Goal: Book appointment/travel/reservation

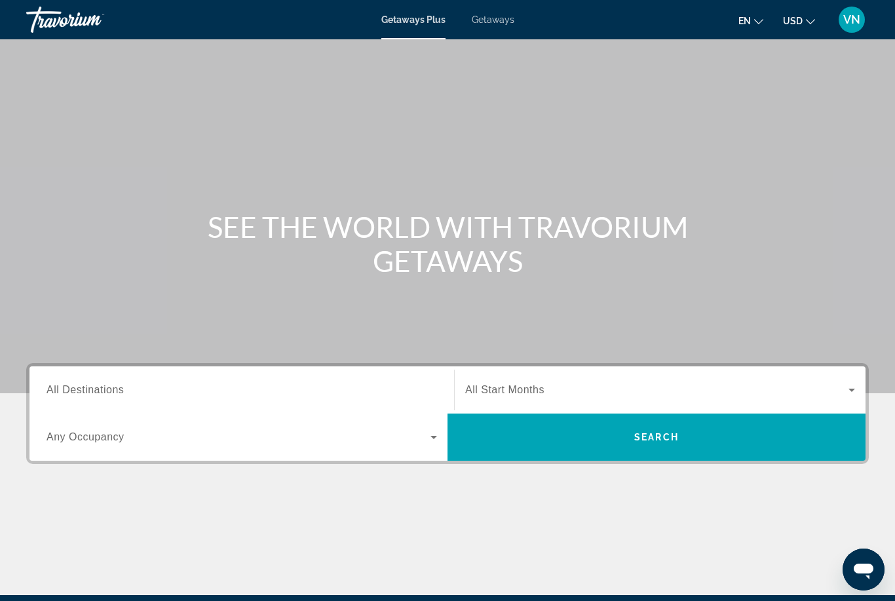
click at [492, 24] on span "Getaways" at bounding box center [493, 19] width 43 height 10
click at [391, 394] on input "Destination All Destinations" at bounding box center [242, 391] width 390 height 16
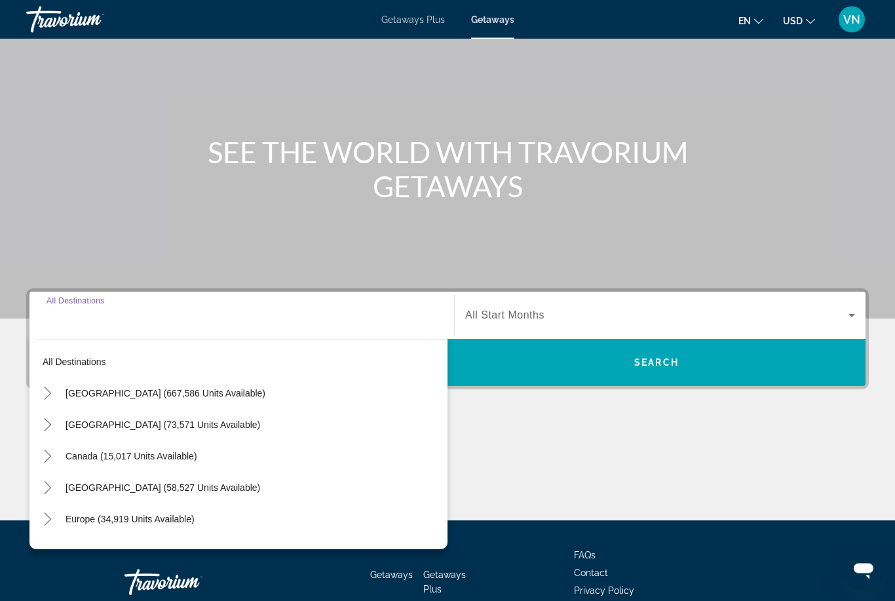
scroll to position [155, 0]
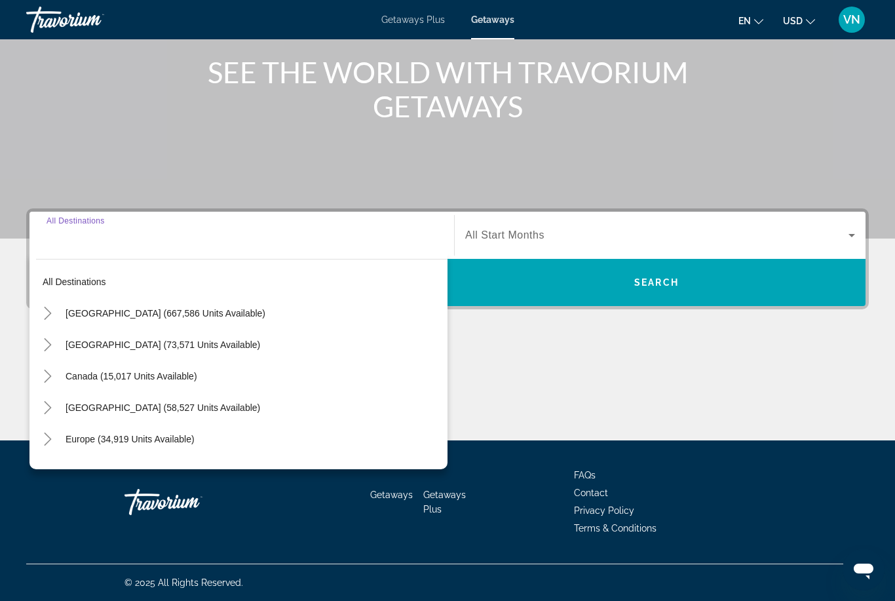
click at [49, 313] on icon "Toggle United States (667,586 units available)" at bounding box center [47, 313] width 13 height 13
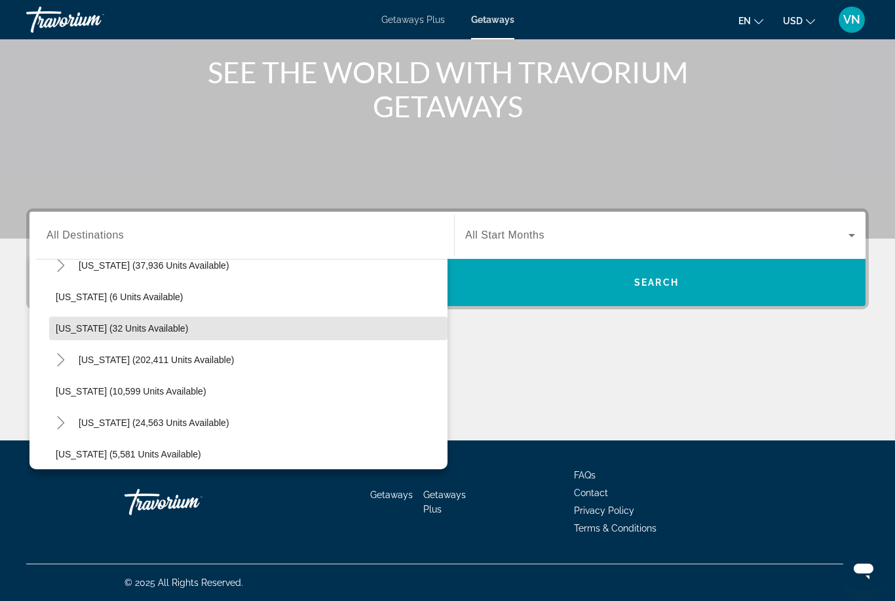
scroll to position [179, 0]
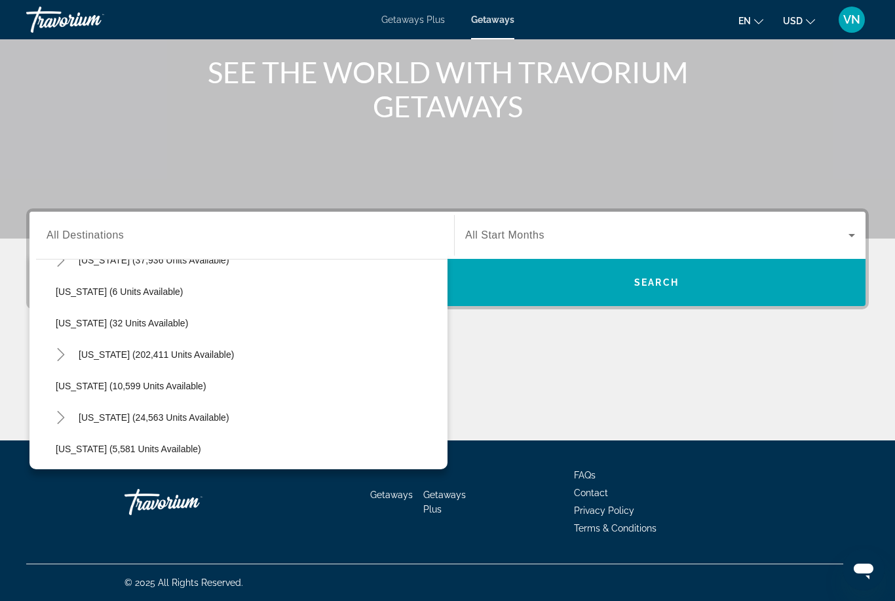
click at [152, 352] on span "[US_STATE] (202,411 units available)" at bounding box center [156, 354] width 155 height 10
type input "**********"
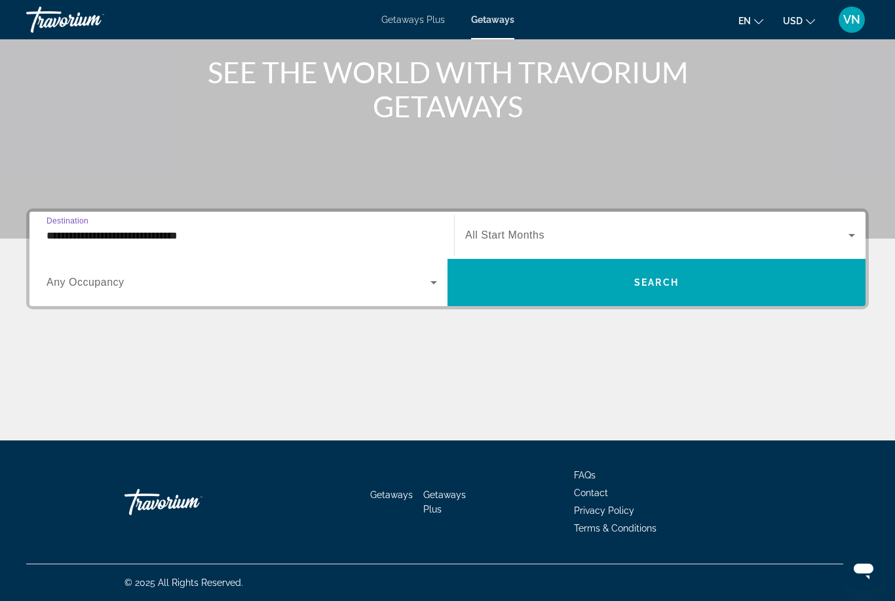
click at [622, 237] on span "Search widget" at bounding box center [656, 235] width 383 height 16
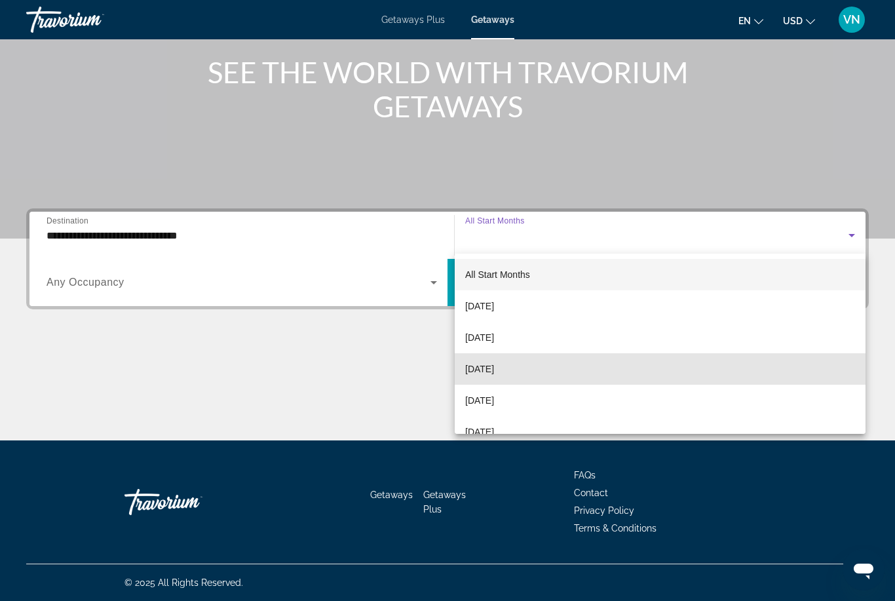
click at [494, 366] on span "[DATE]" at bounding box center [479, 369] width 29 height 16
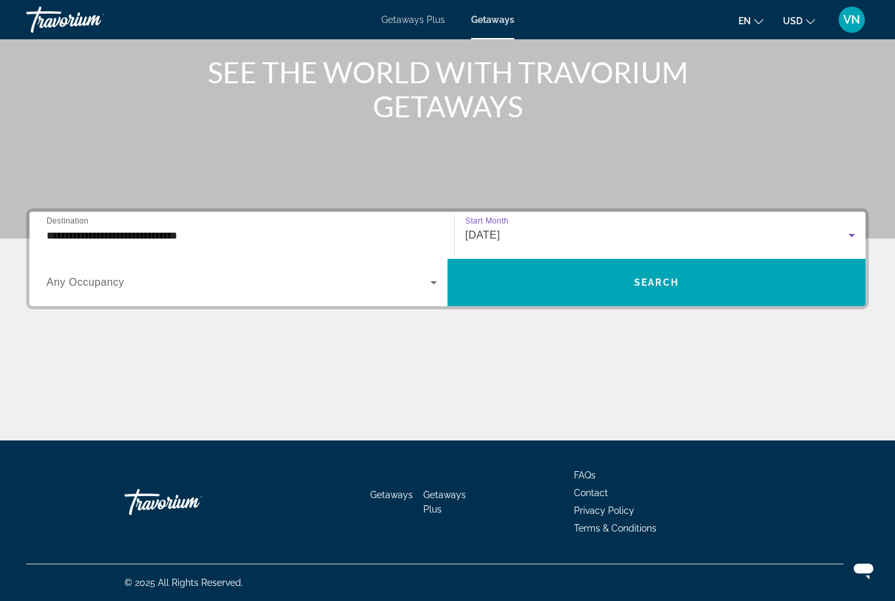
click at [571, 294] on span "Search widget" at bounding box center [656, 282] width 418 height 31
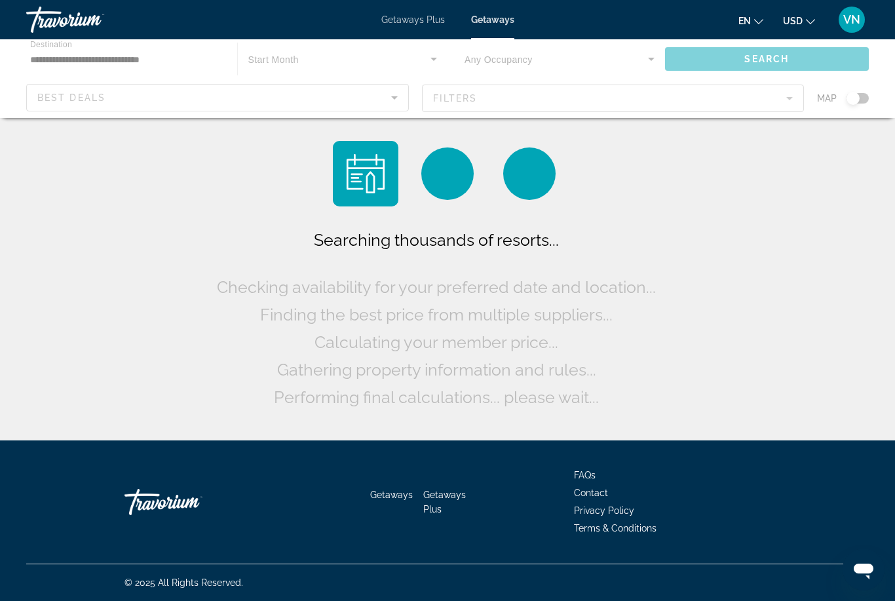
scroll to position [42, 0]
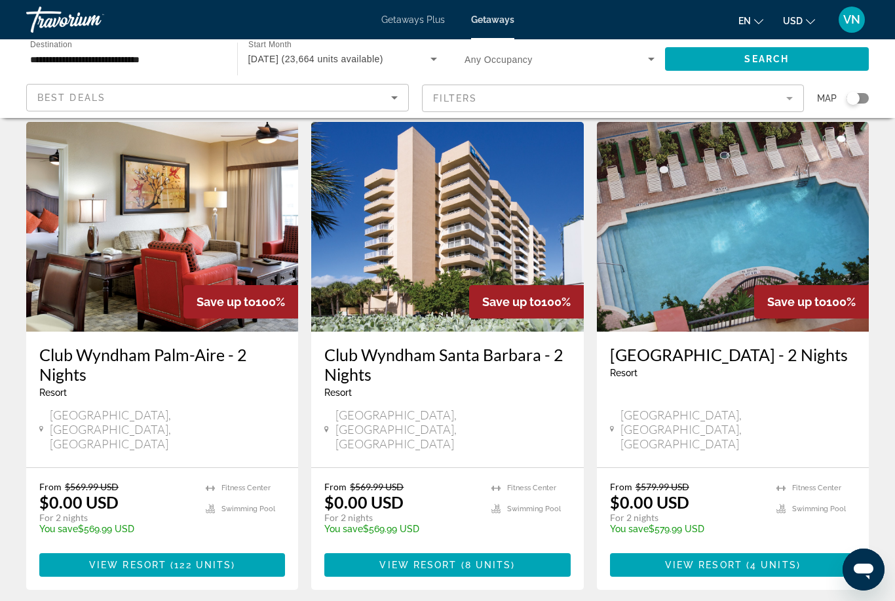
click at [170, 559] on span "( 122 units )" at bounding box center [200, 564] width 69 height 10
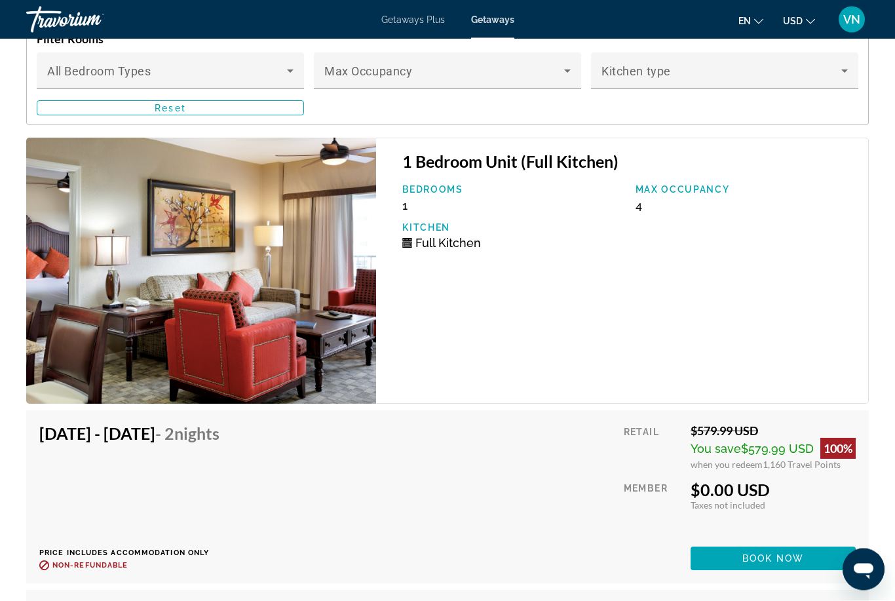
scroll to position [2527, 0]
click at [757, 561] on span "Book now" at bounding box center [773, 558] width 62 height 10
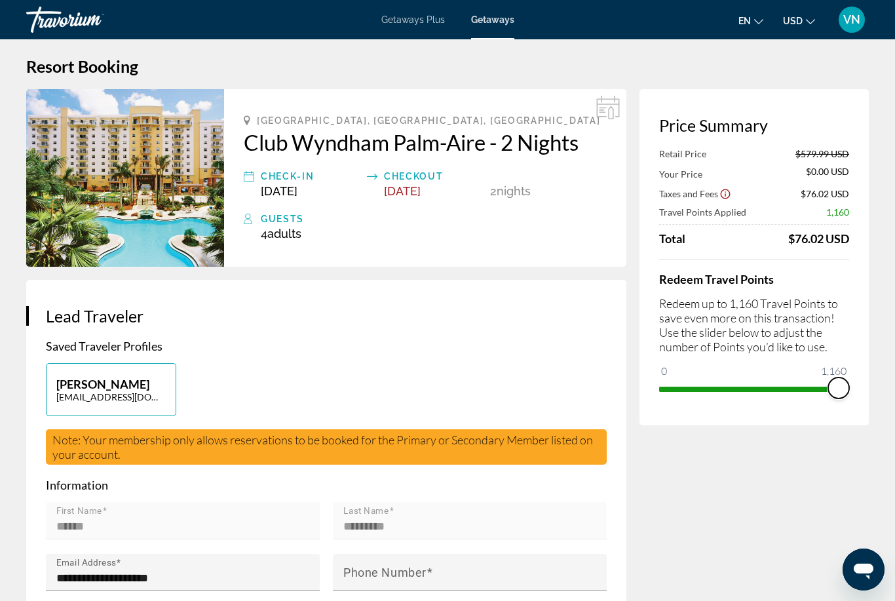
scroll to position [54, 0]
